Goal: Transaction & Acquisition: Purchase product/service

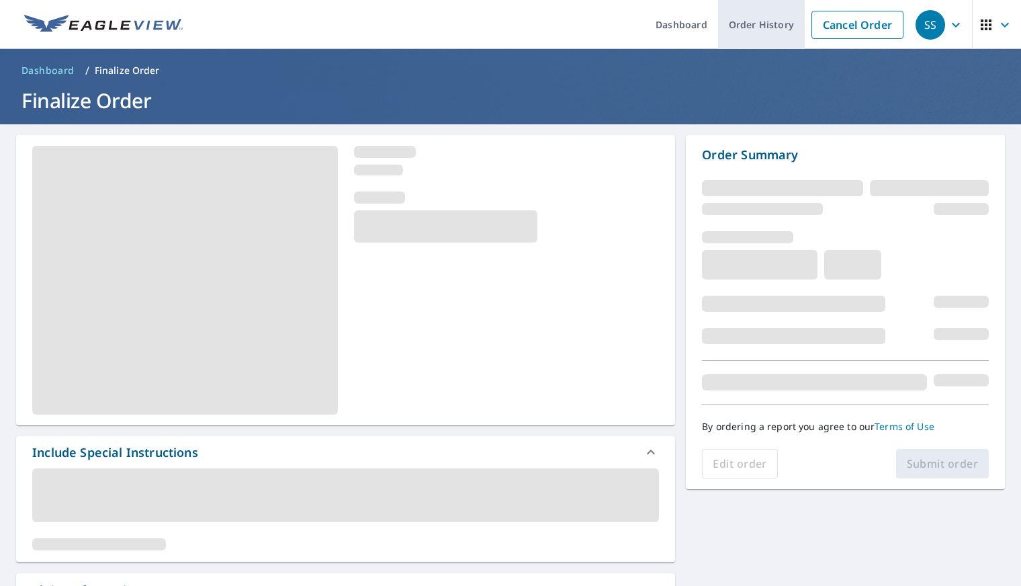
click at [737, 32] on link "Order History" at bounding box center [761, 24] width 87 height 49
click at [322, 42] on ul "Dashboard Order History Cancel Order" at bounding box center [551, 24] width 720 height 49
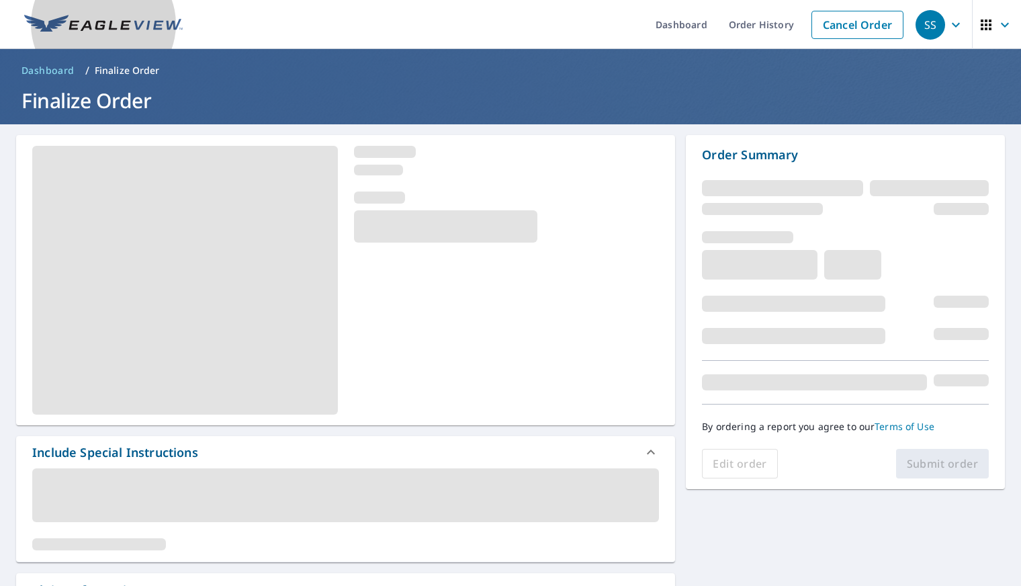
click at [141, 19] on img at bounding box center [103, 25] width 159 height 20
click at [263, 27] on ul "Dashboard Order History Cancel Order" at bounding box center [551, 24] width 720 height 49
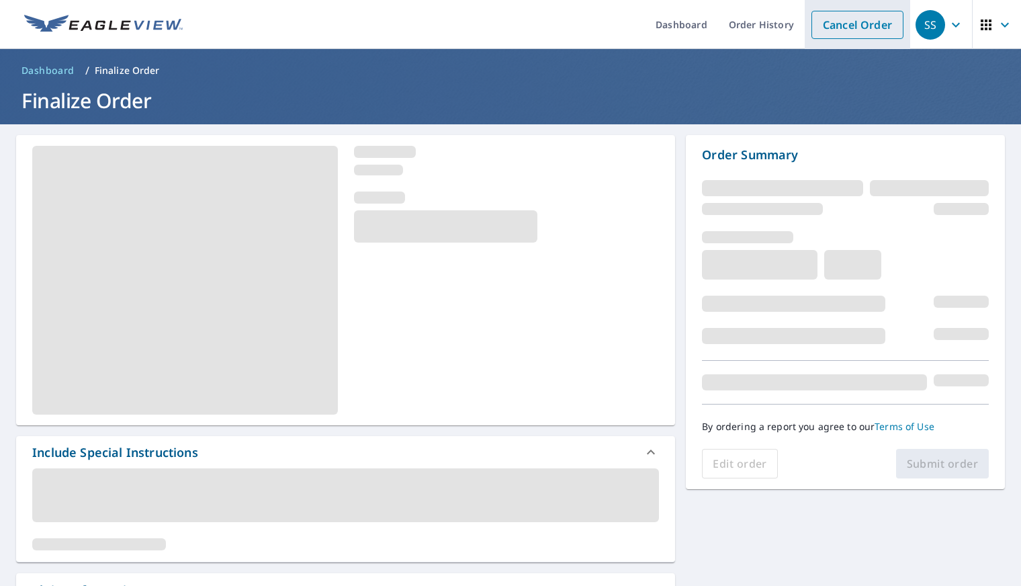
click at [861, 26] on link "Cancel Order" at bounding box center [858, 25] width 92 height 28
click at [839, 22] on link "Cancel Order" at bounding box center [858, 25] width 92 height 28
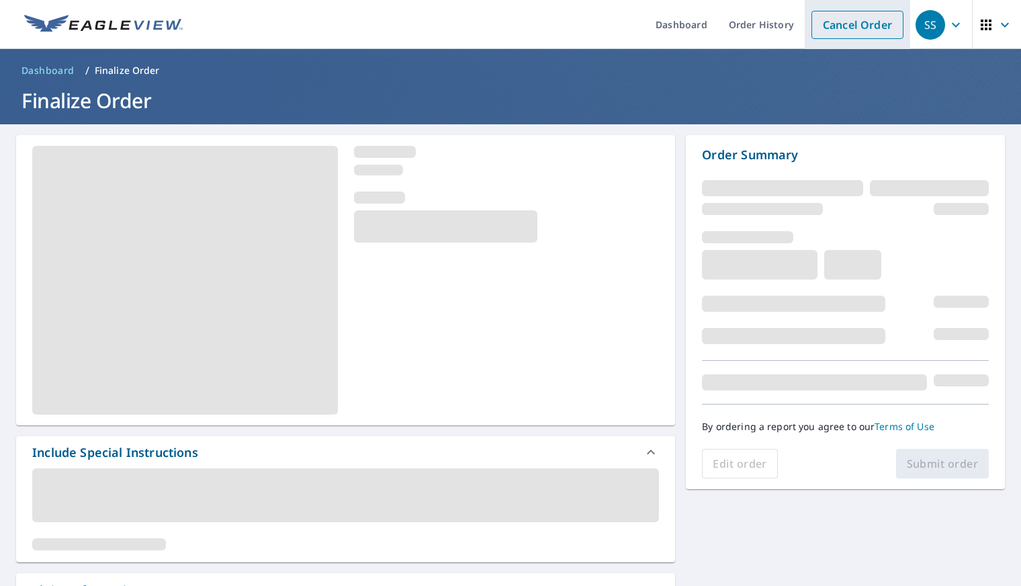
click at [839, 22] on link "Cancel Order" at bounding box center [858, 25] width 92 height 28
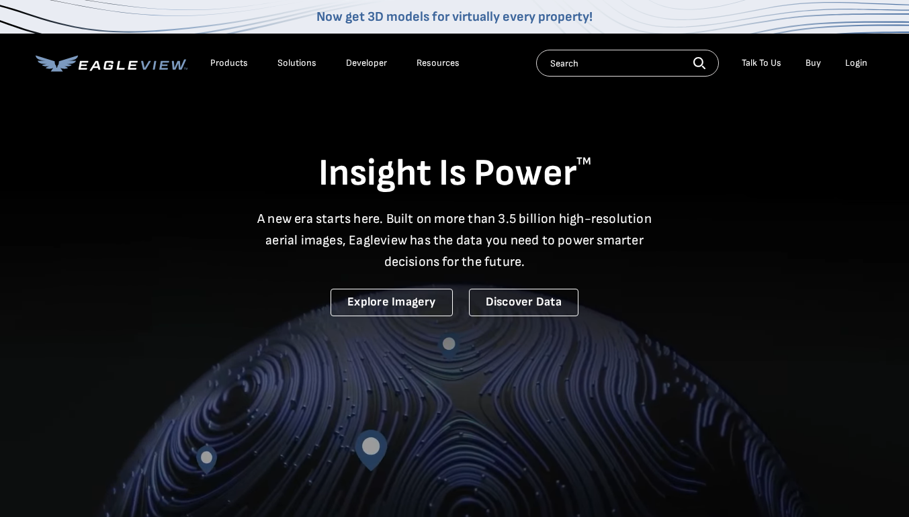
click at [859, 62] on div "Login" at bounding box center [856, 63] width 22 height 12
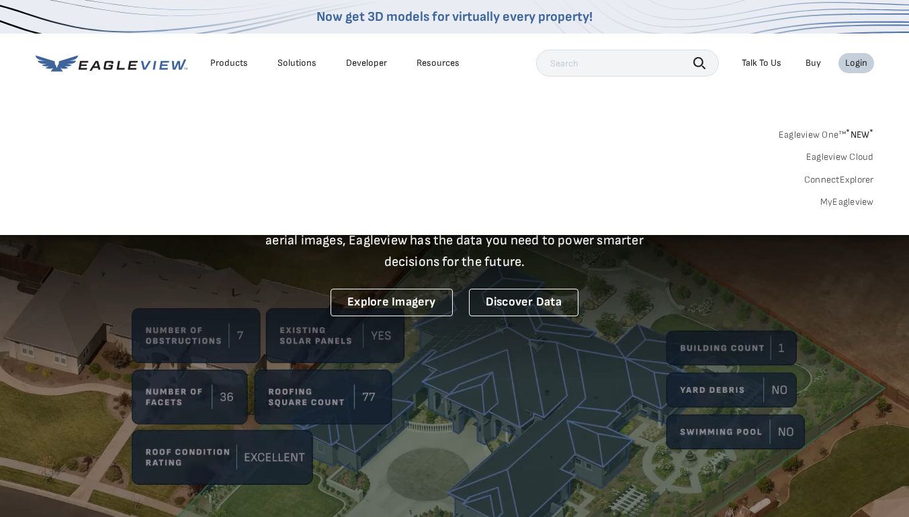
click at [859, 62] on div "Login" at bounding box center [856, 63] width 22 height 12
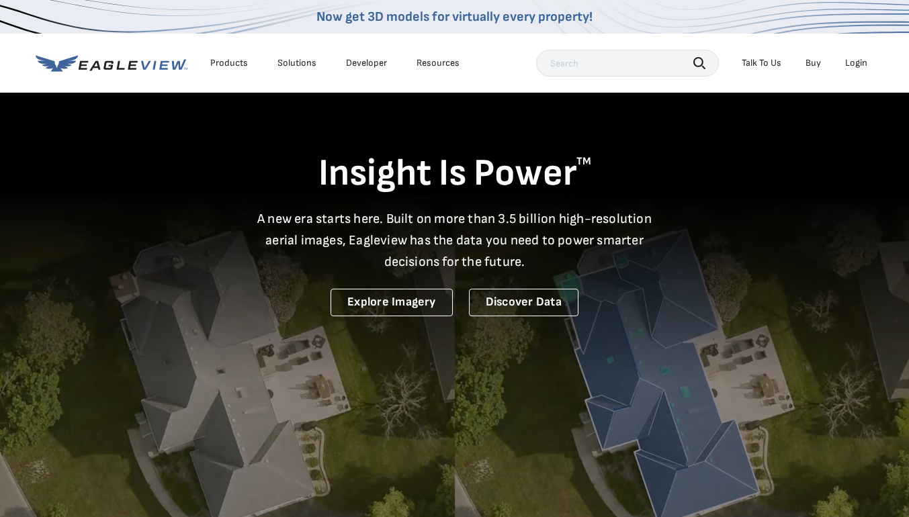
click at [859, 62] on div "Login" at bounding box center [856, 63] width 22 height 12
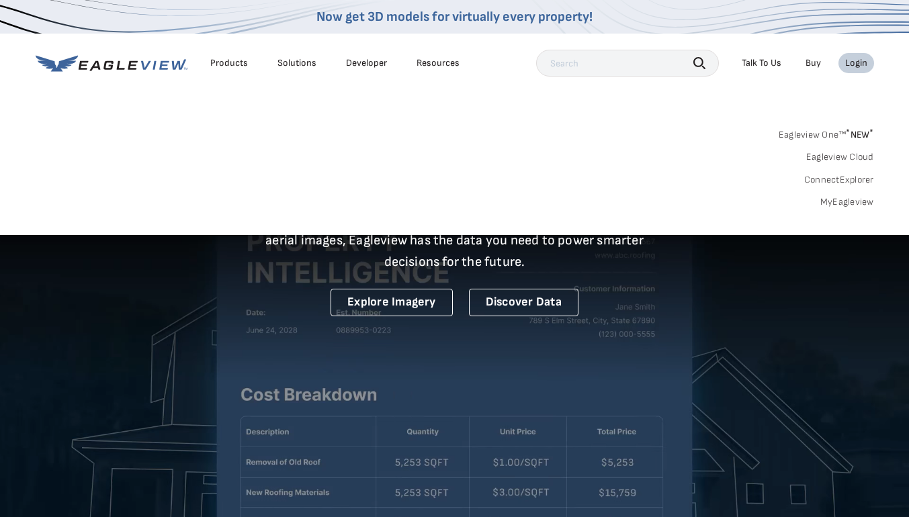
click at [850, 135] on span "* NEW *" at bounding box center [860, 134] width 28 height 11
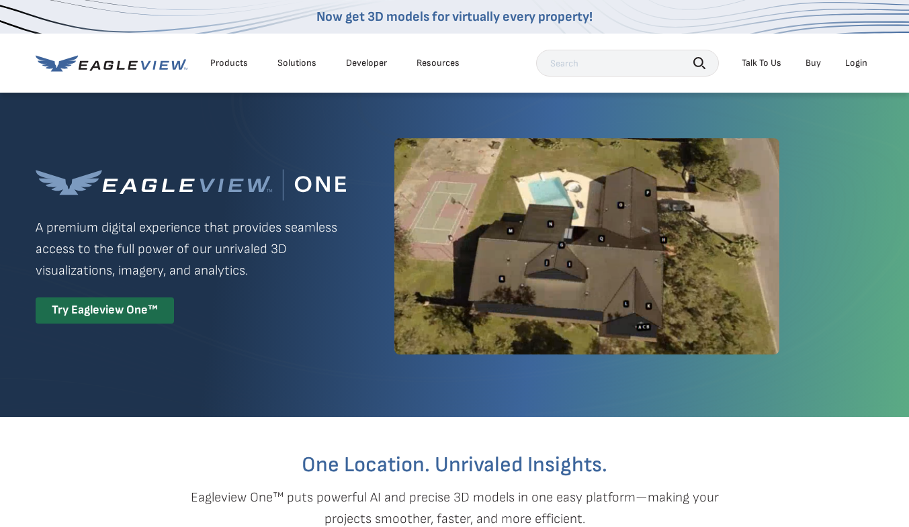
click at [847, 64] on div "Login" at bounding box center [856, 63] width 22 height 12
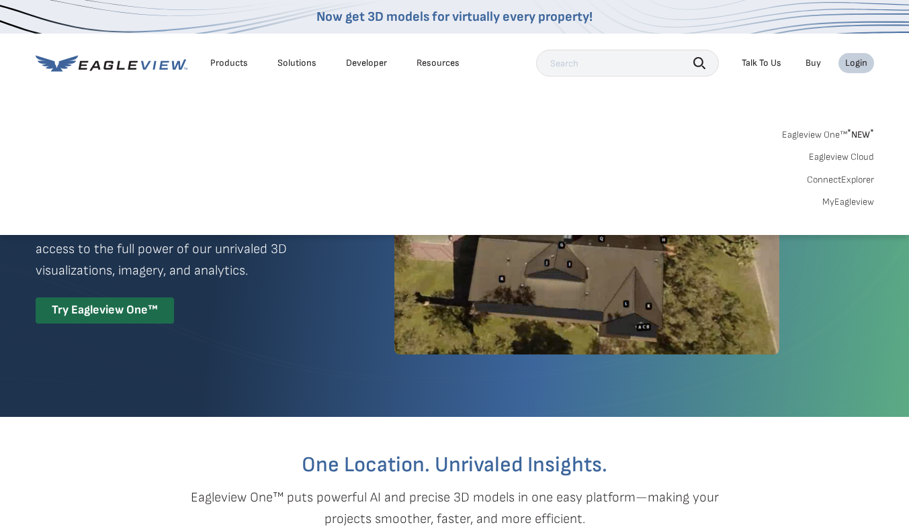
click at [853, 200] on link "MyEagleview" at bounding box center [848, 202] width 52 height 12
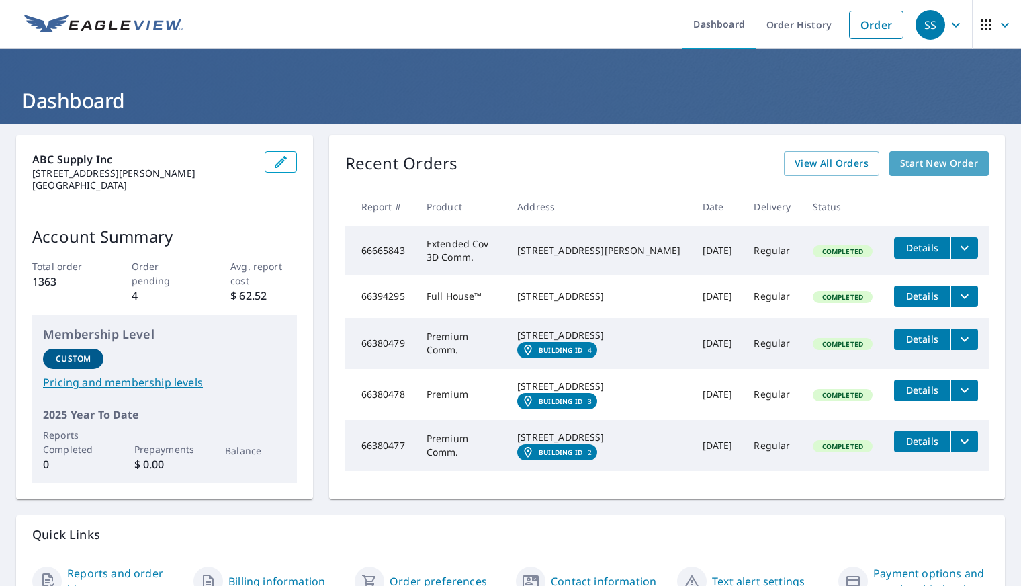
click at [900, 167] on span "Start New Order" at bounding box center [939, 163] width 78 height 17
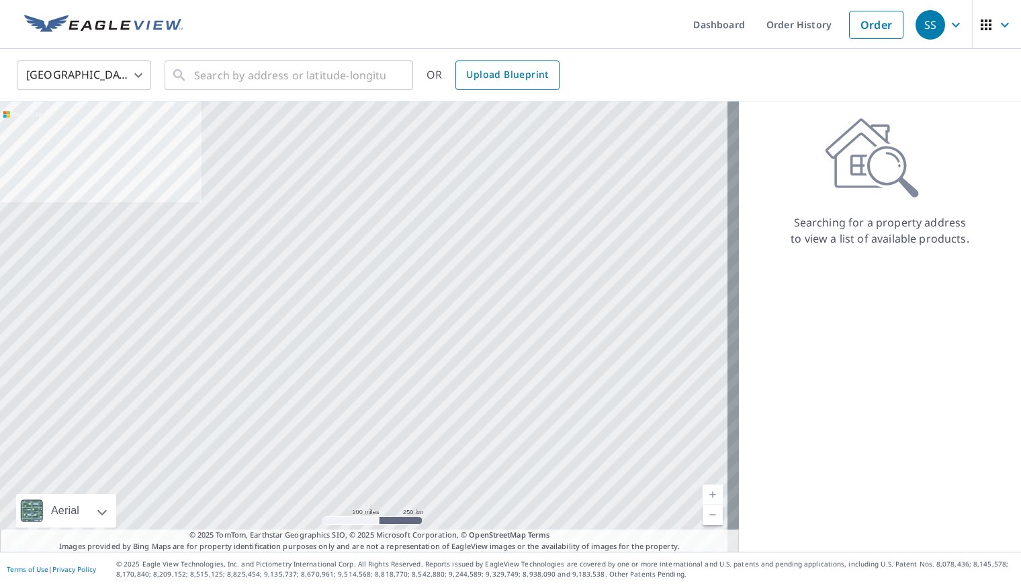
click at [524, 79] on span "Upload Blueprint" at bounding box center [507, 75] width 82 height 17
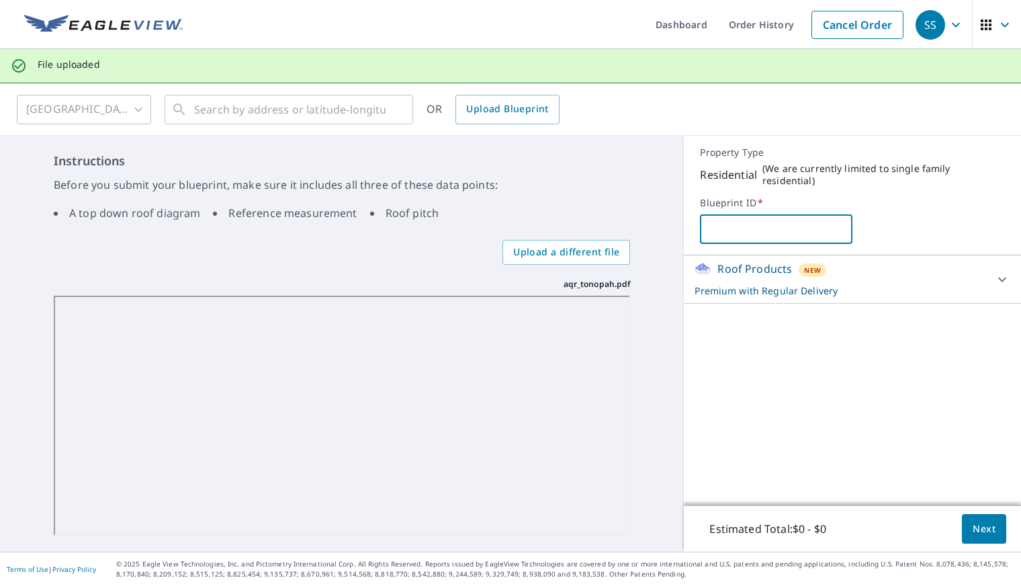
click at [720, 228] on input "text" at bounding box center [776, 229] width 153 height 38
type input "aqr-tonopah"
click at [994, 271] on icon at bounding box center [1002, 279] width 16 height 16
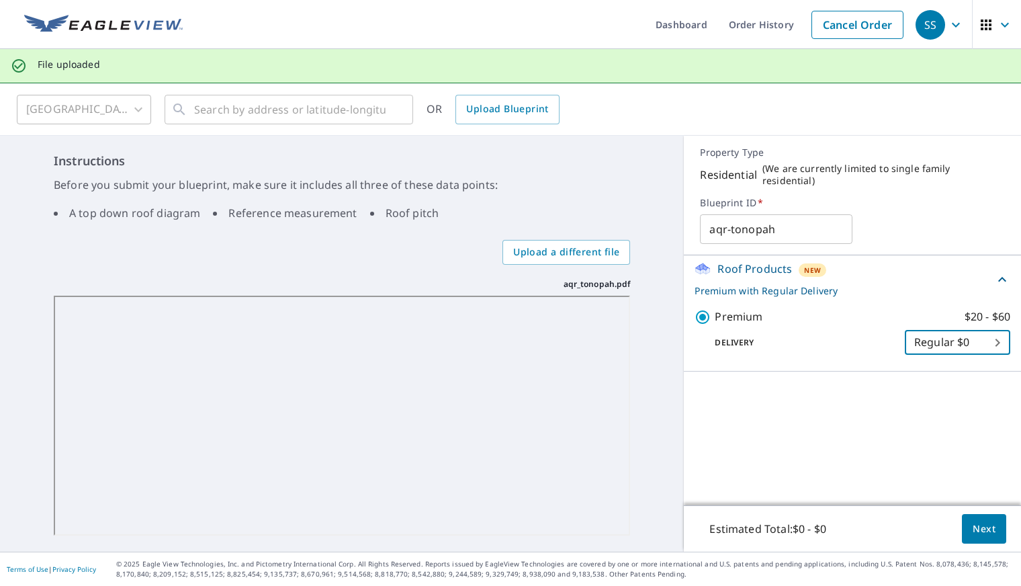
click at [926, 339] on body "SS SS Dashboard Order History Cancel Order SS File uploaded United States US ​ …" at bounding box center [510, 293] width 1021 height 586
click at [926, 339] on li "Regular $0" at bounding box center [946, 334] width 105 height 24
click at [973, 526] on span "Next" at bounding box center [984, 529] width 23 height 17
click at [994, 274] on icon at bounding box center [1002, 279] width 16 height 16
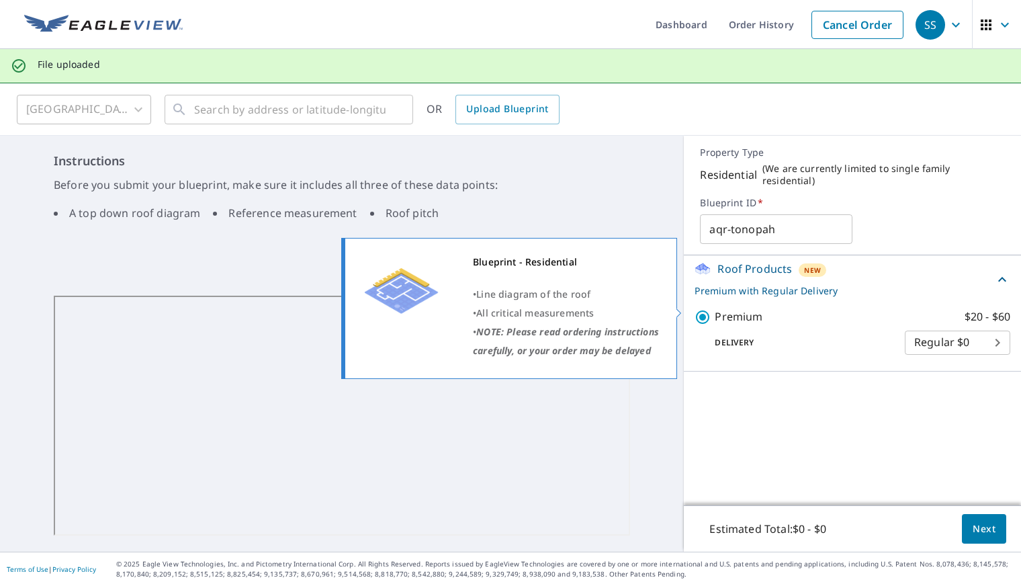
click at [695, 309] on input "Premium $20 - $60" at bounding box center [705, 317] width 20 height 16
click at [697, 309] on input "Premium $20 - $60" at bounding box center [705, 317] width 20 height 16
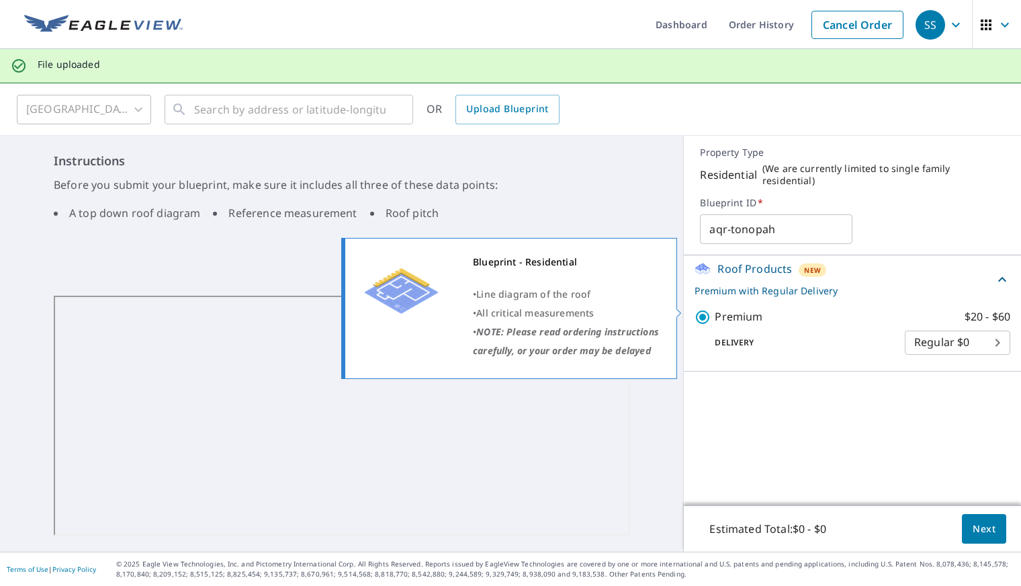
checkbox input "true"
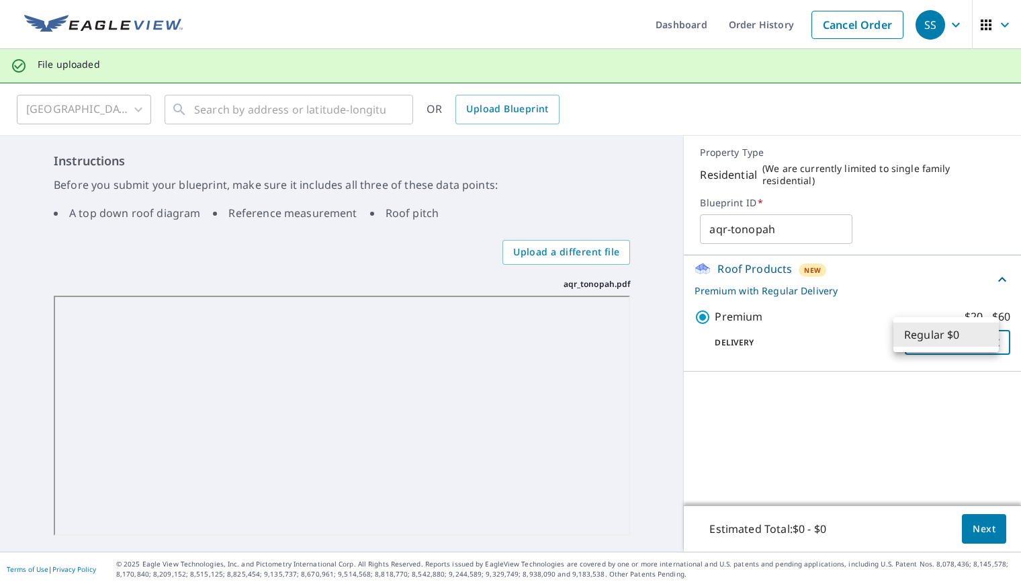
click at [955, 320] on body "SS SS Dashboard Order History Cancel Order SS File uploaded United States US ​ …" at bounding box center [510, 293] width 1021 height 586
click at [951, 331] on li "Regular $0" at bounding box center [946, 334] width 105 height 24
click at [951, 331] on body "SS SS Dashboard Order History Cancel Order SS File uploaded United States US ​ …" at bounding box center [510, 293] width 1021 height 586
click at [951, 331] on li "Regular $0" at bounding box center [946, 334] width 105 height 24
click at [951, 331] on body "SS SS Dashboard Order History Cancel Order SS File uploaded United States US ​ …" at bounding box center [510, 293] width 1021 height 586
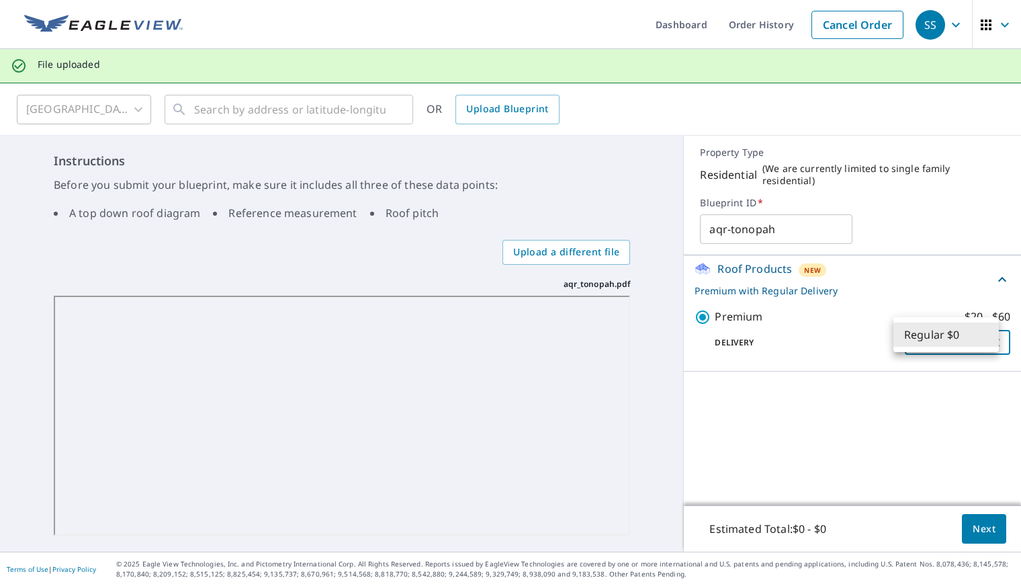
click at [943, 417] on div at bounding box center [510, 293] width 1021 height 586
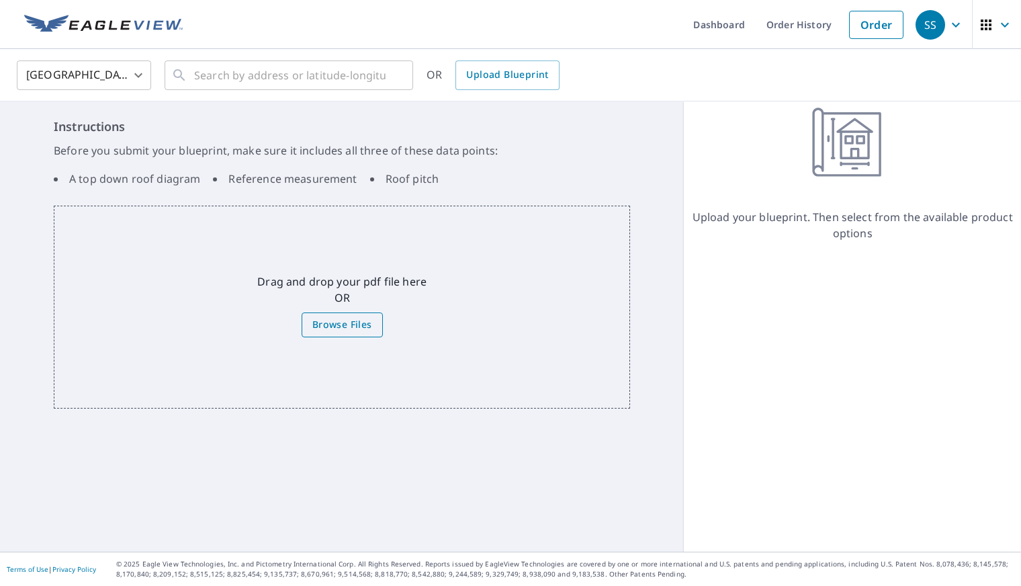
click at [347, 323] on span "Browse Files" at bounding box center [342, 324] width 60 height 17
click at [0, 0] on input "Browse Files" at bounding box center [0, 0] width 0 height 0
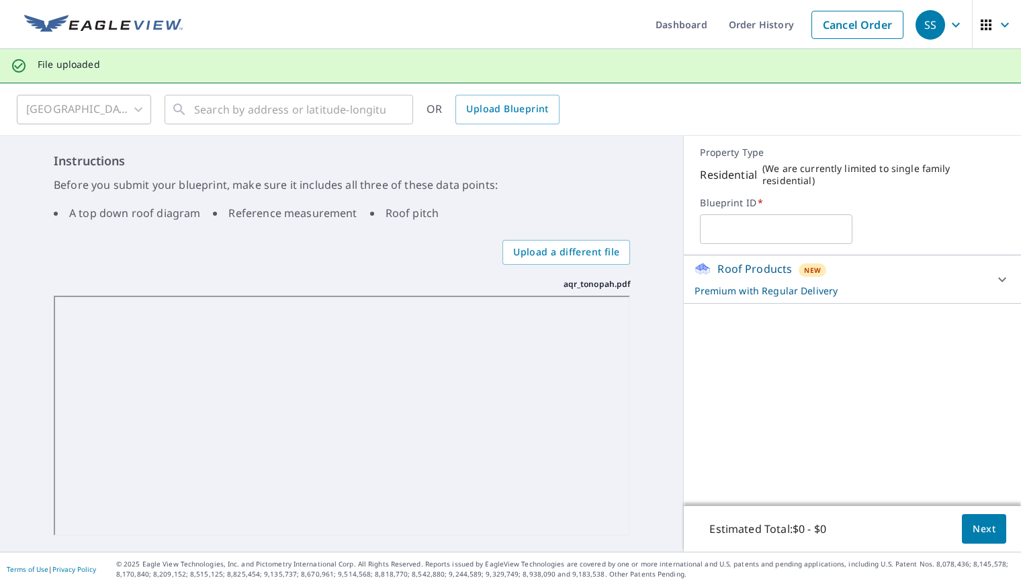
click at [734, 229] on input "text" at bounding box center [776, 229] width 153 height 38
click at [734, 226] on input "aqr" at bounding box center [776, 229] width 153 height 38
type input "aqr"
click at [924, 214] on div "aqr ​" at bounding box center [852, 229] width 305 height 30
click at [998, 274] on icon at bounding box center [1002, 279] width 16 height 16
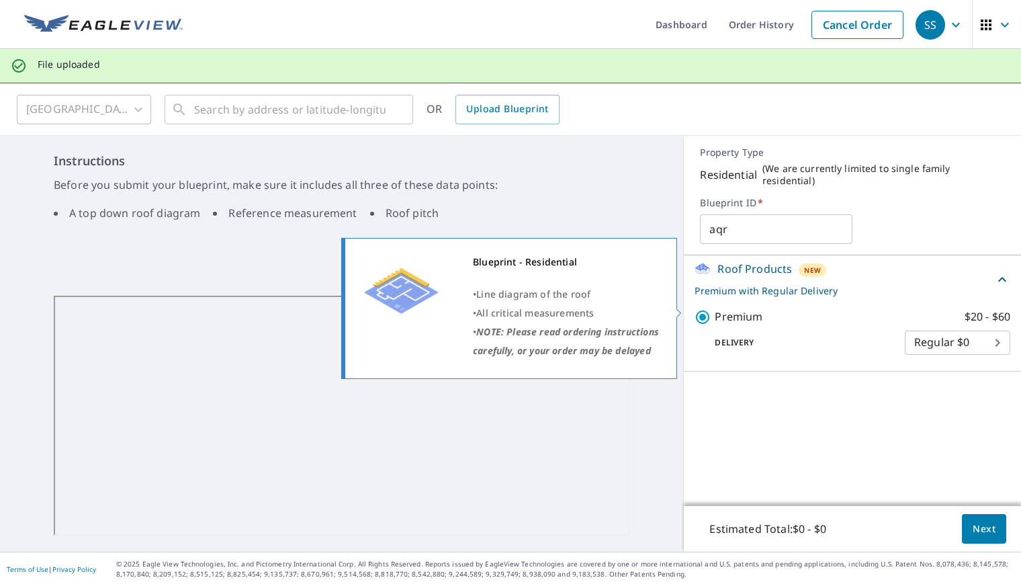
click at [701, 309] on input "Premium $20 - $60" at bounding box center [705, 317] width 20 height 16
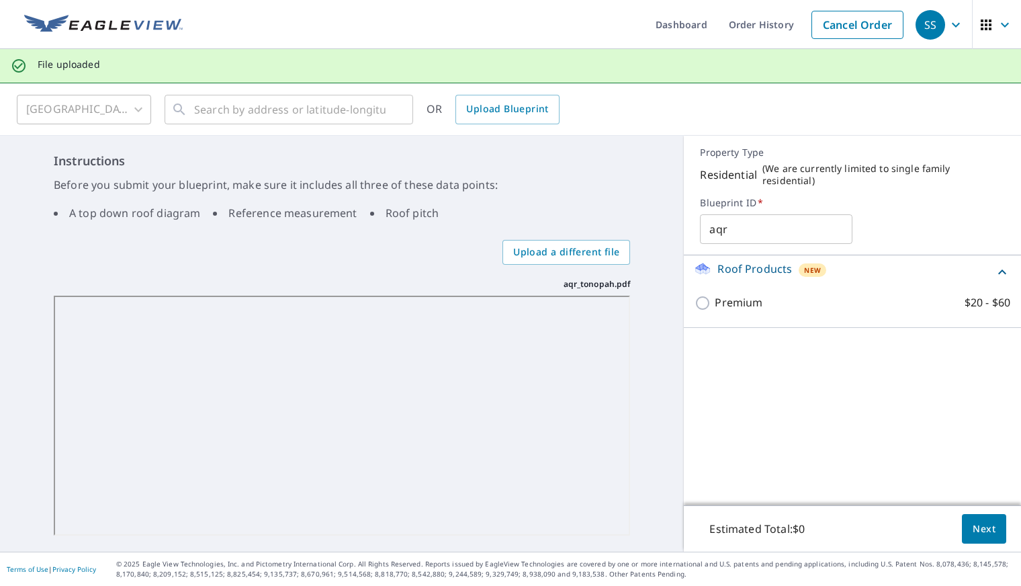
click at [701, 308] on div "Premium $20 - $60" at bounding box center [853, 303] width 316 height 38
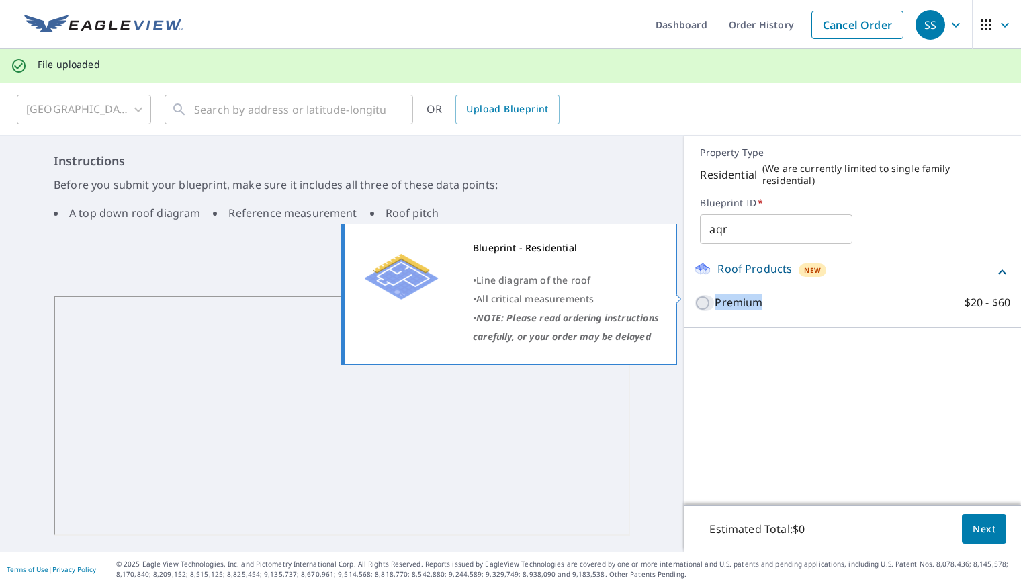
click at [695, 296] on input "Premium $20 - $60" at bounding box center [705, 303] width 20 height 16
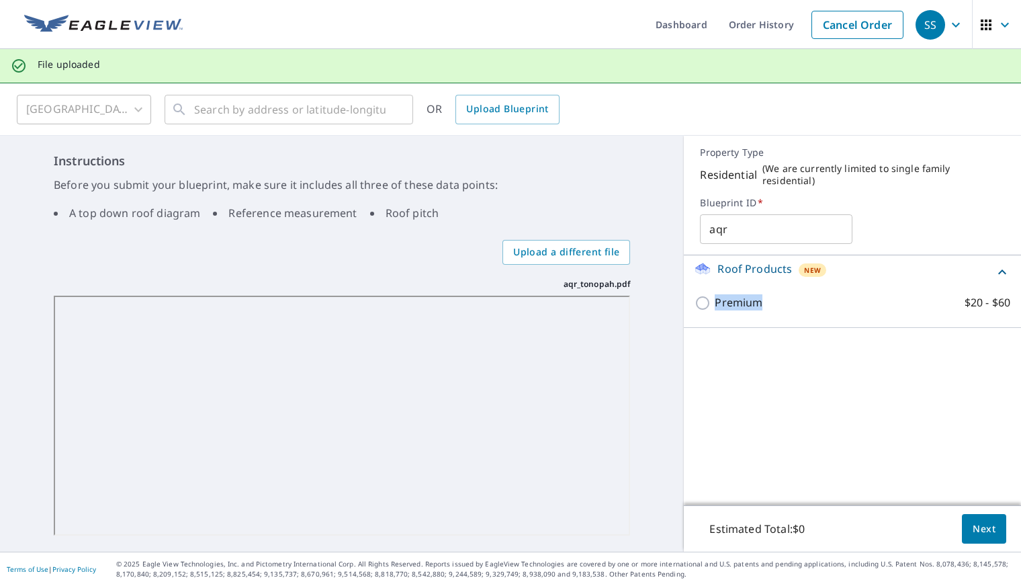
click at [784, 393] on div "Roof Products New Premium $20 - $60" at bounding box center [852, 380] width 337 height 250
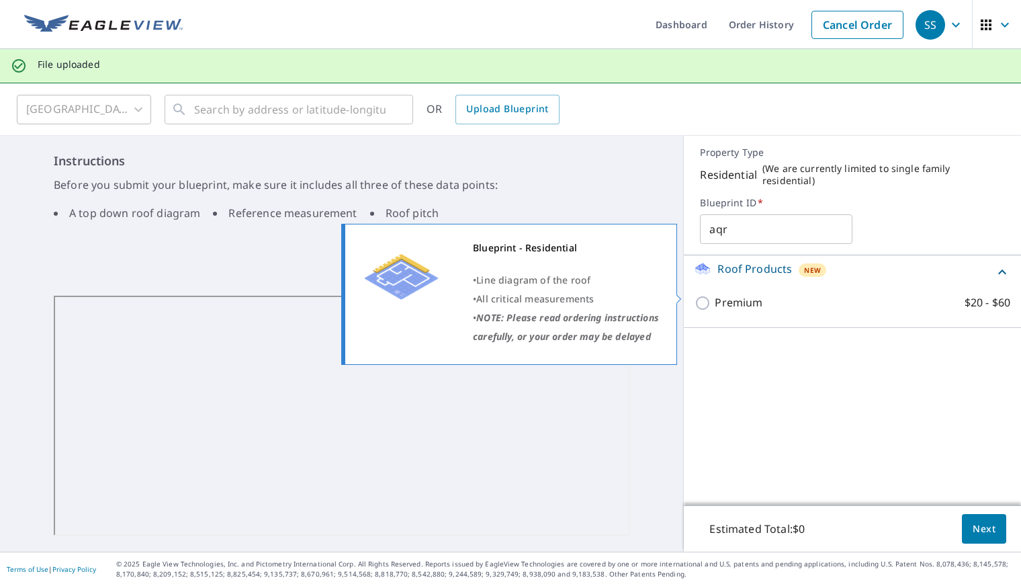
click at [697, 298] on input "Premium $20 - $60" at bounding box center [705, 303] width 20 height 16
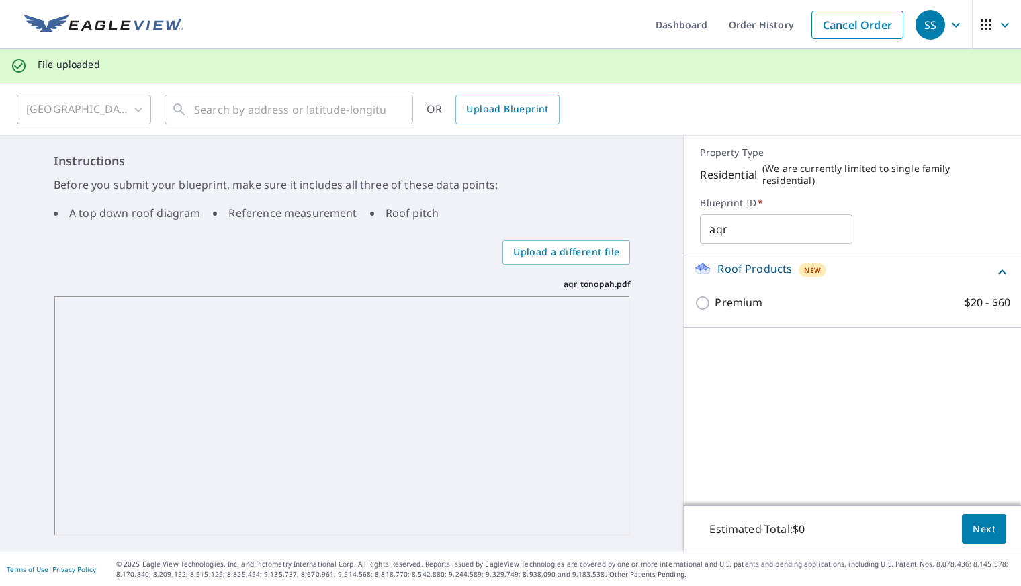
click at [734, 364] on div "Roof Products New Premium $20 - $60" at bounding box center [852, 380] width 337 height 250
click at [994, 264] on icon at bounding box center [1002, 272] width 16 height 16
click at [994, 269] on icon at bounding box center [1002, 277] width 16 height 16
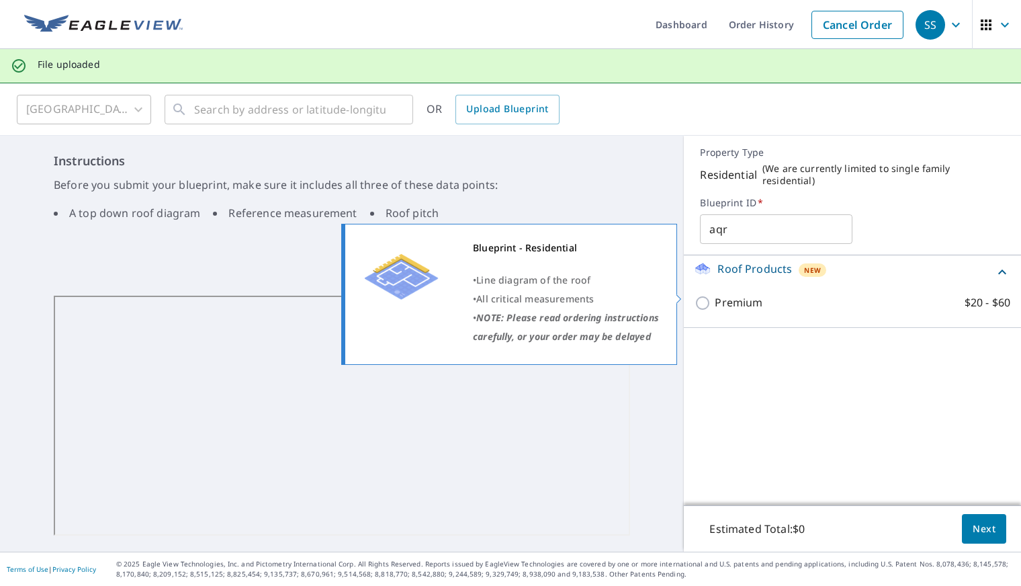
click at [699, 295] on input "Premium $20 - $60" at bounding box center [705, 303] width 20 height 16
click at [695, 295] on input "Premium $20 - $60" at bounding box center [705, 303] width 20 height 16
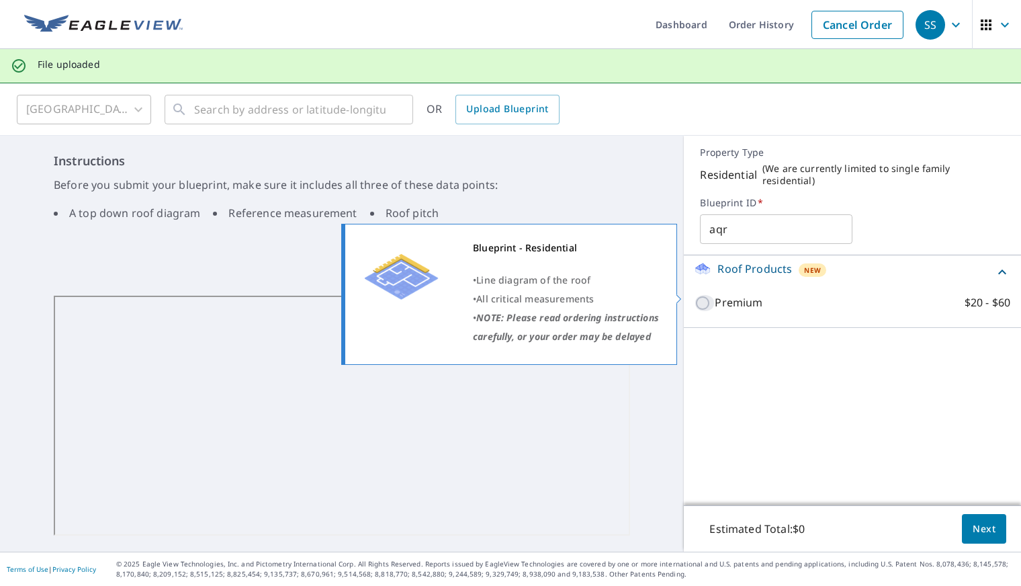
click at [695, 295] on input "Premium $20 - $60" at bounding box center [705, 303] width 20 height 16
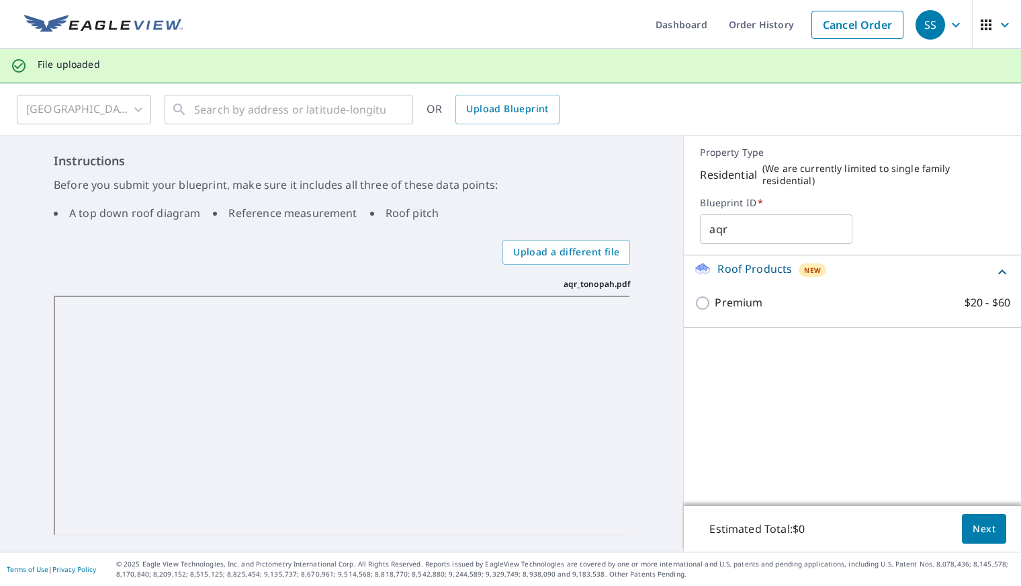
click at [973, 526] on span "Next" at bounding box center [984, 529] width 23 height 17
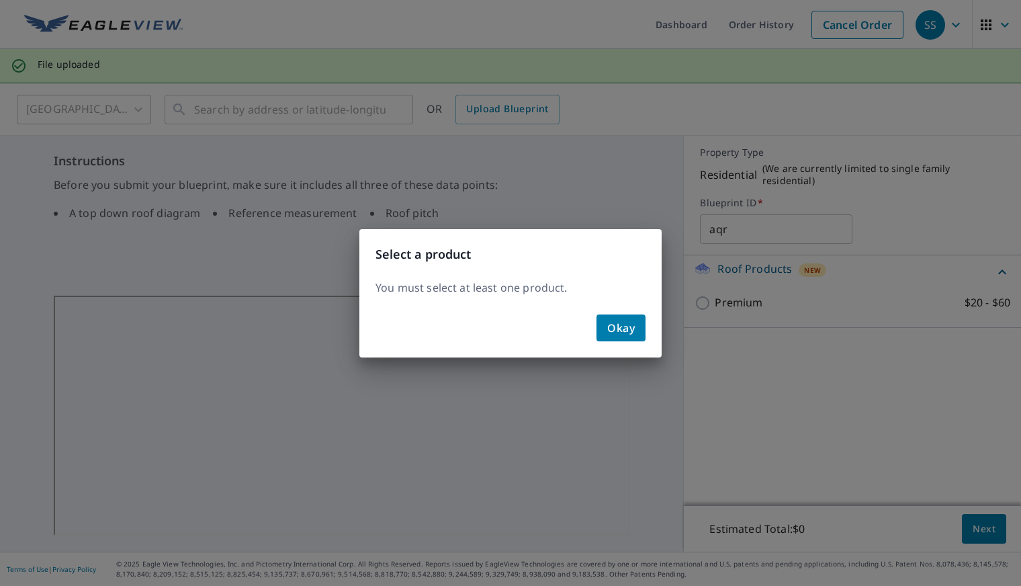
click at [609, 327] on span "Okay" at bounding box center [621, 327] width 28 height 19
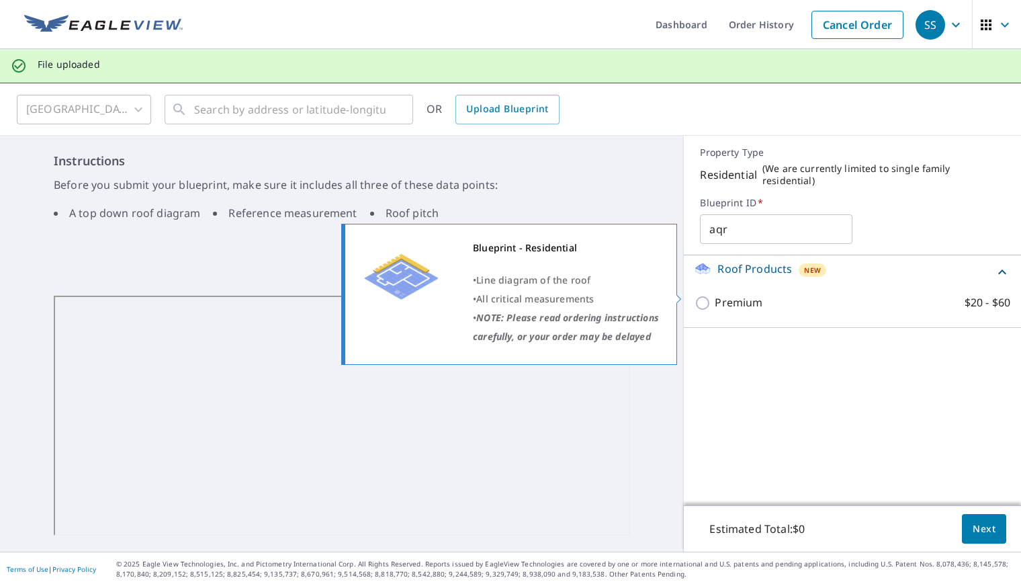
click at [703, 295] on input "Premium $20 - $60" at bounding box center [705, 303] width 20 height 16
click at [695, 295] on input "Premium $20 - $60" at bounding box center [705, 303] width 20 height 16
checkbox input "false"
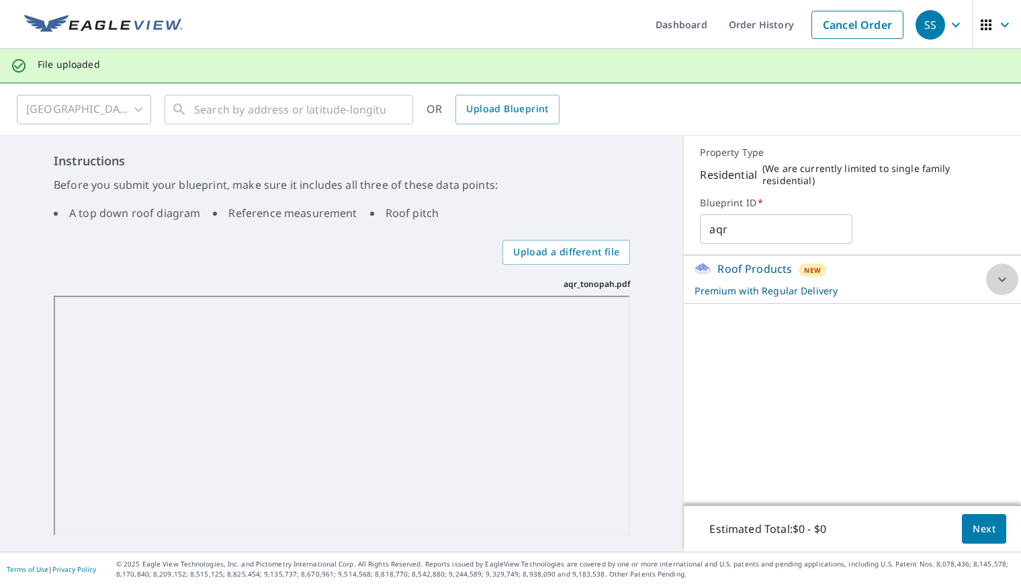
click at [1002, 271] on div at bounding box center [1002, 279] width 32 height 32
click at [973, 525] on span "Next" at bounding box center [984, 529] width 23 height 17
